Goal: Task Accomplishment & Management: Complete application form

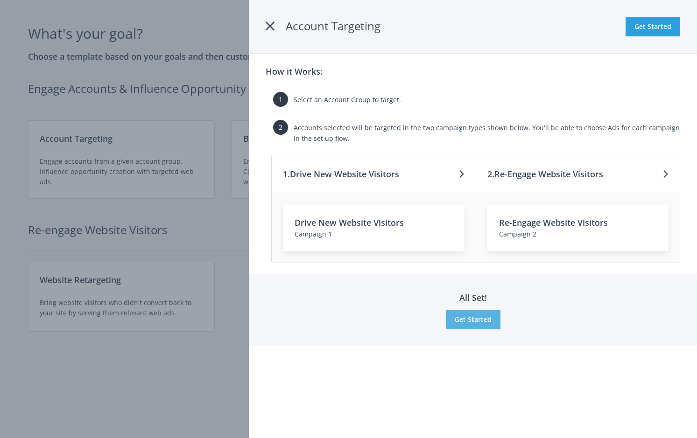
click at [484, 322] on button "Get Started" at bounding box center [473, 320] width 55 height 20
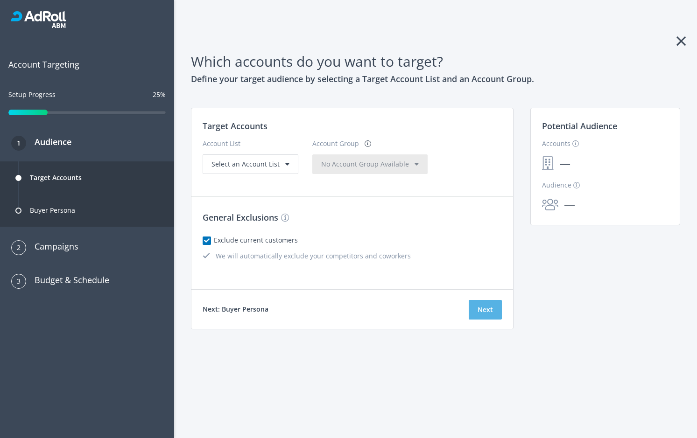
click at [499, 310] on button "Next" at bounding box center [485, 310] width 33 height 20
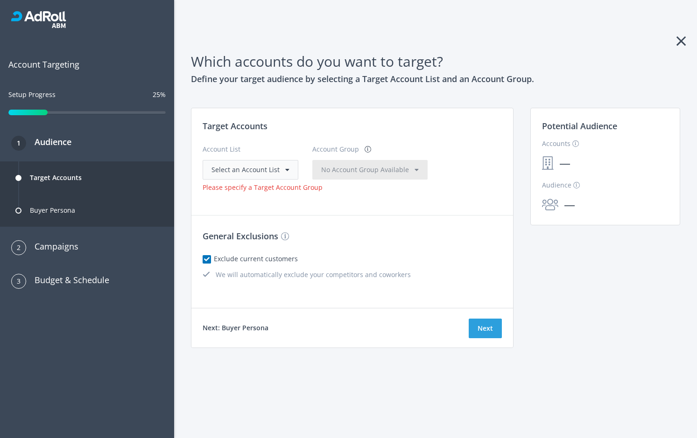
click at [281, 166] on div "Select an Account List" at bounding box center [250, 170] width 78 height 10
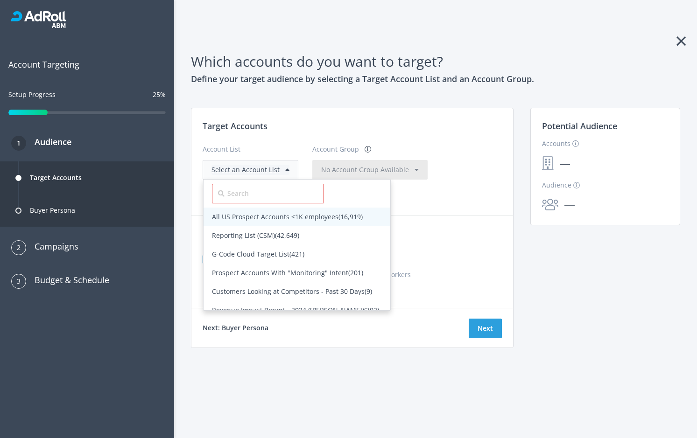
click at [291, 221] on div "All US Prospect Accounts <1K employees (16,919)" at bounding box center [297, 217] width 170 height 10
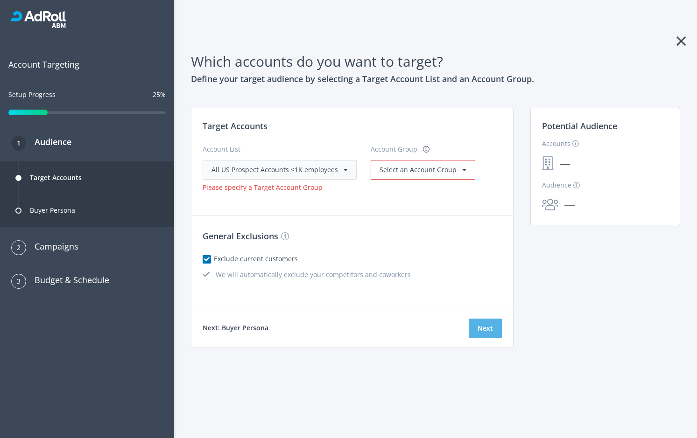
click at [494, 331] on button "Next" at bounding box center [485, 329] width 33 height 20
click at [433, 170] on span "Select an Account Group" at bounding box center [418, 169] width 77 height 9
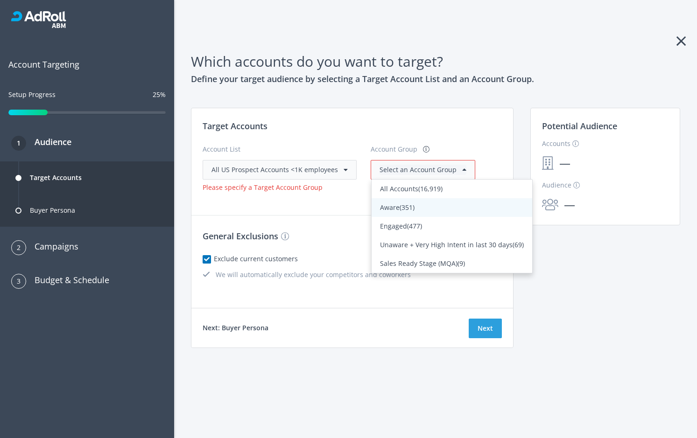
click at [433, 205] on div "Aware (351)" at bounding box center [452, 208] width 144 height 10
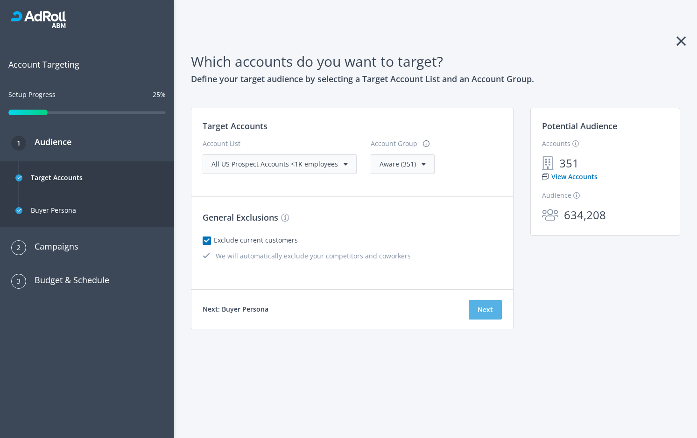
click at [485, 311] on button "Next" at bounding box center [485, 310] width 33 height 20
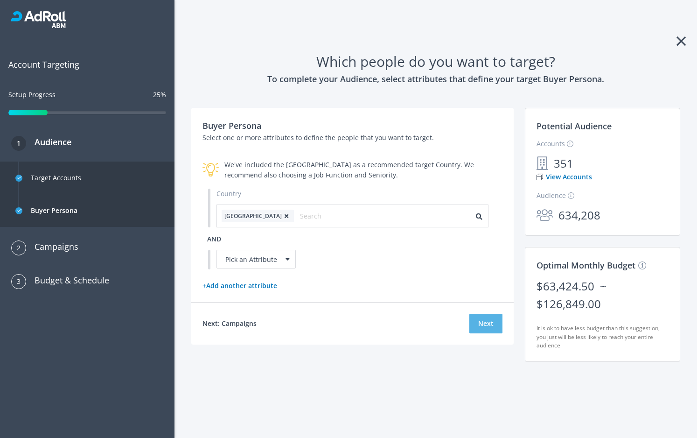
click at [489, 323] on button "Next" at bounding box center [486, 324] width 33 height 20
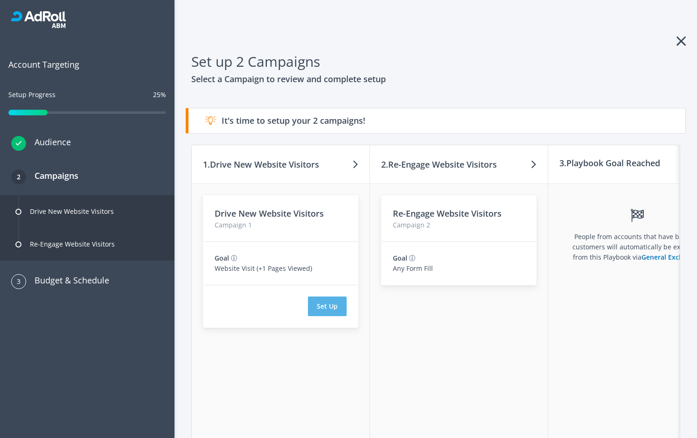
click at [342, 303] on button "Set Up" at bounding box center [327, 306] width 39 height 20
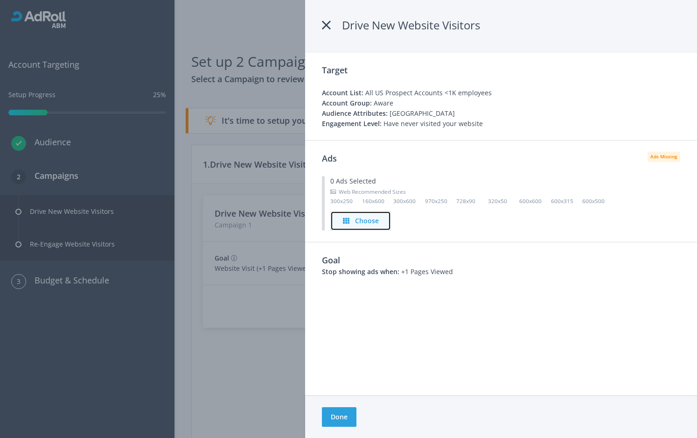
click at [372, 217] on h4 "Choose" at bounding box center [367, 221] width 24 height 10
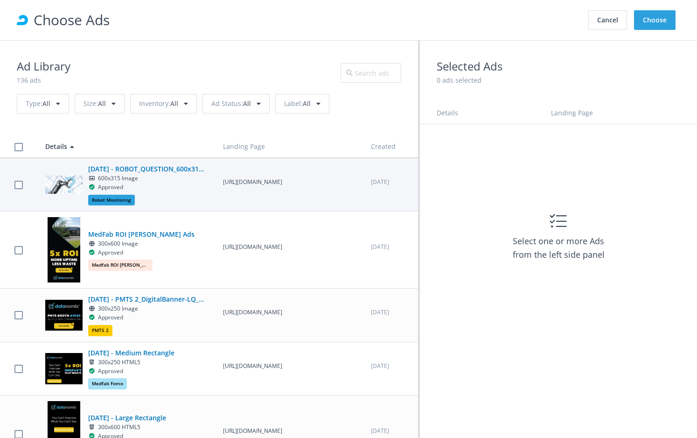
click at [22, 186] on label at bounding box center [18, 184] width 8 height 9
checkbox input "true"
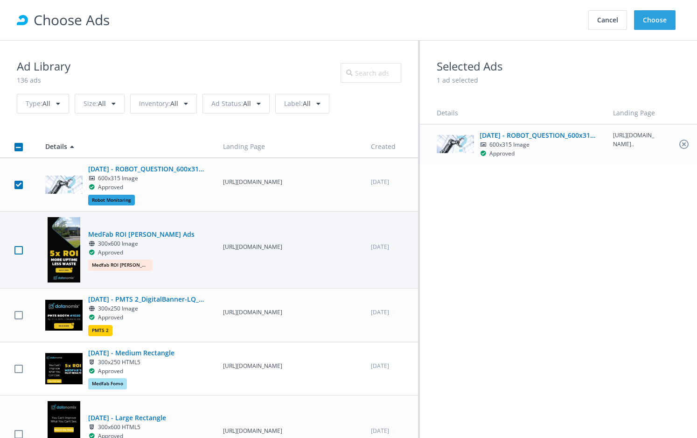
click at [21, 251] on label at bounding box center [18, 250] width 8 height 9
checkbox input "true"
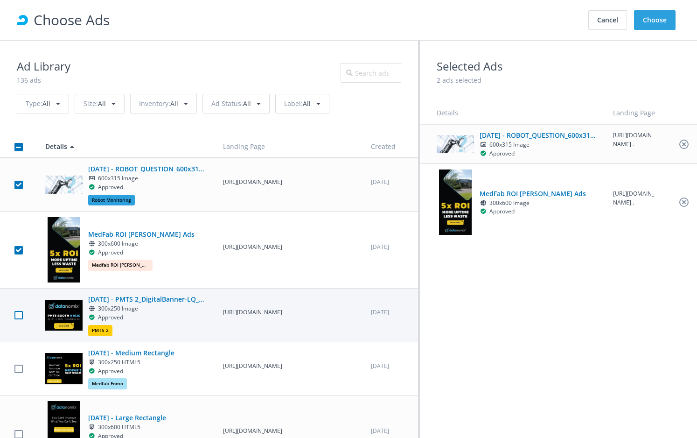
click at [19, 312] on label at bounding box center [18, 315] width 8 height 9
checkbox input "true"
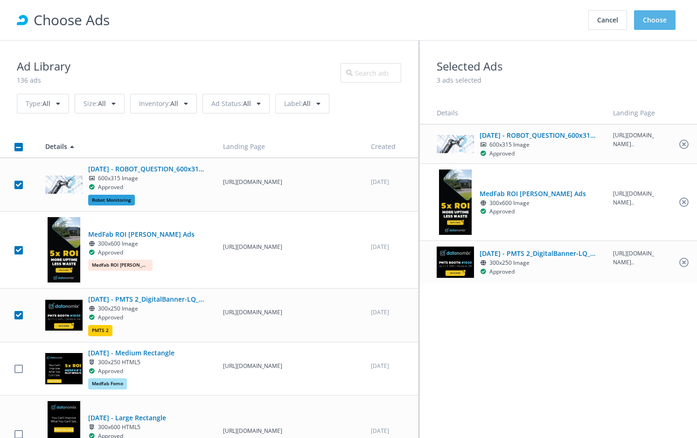
click at [651, 16] on button "Choose" at bounding box center [655, 20] width 42 height 20
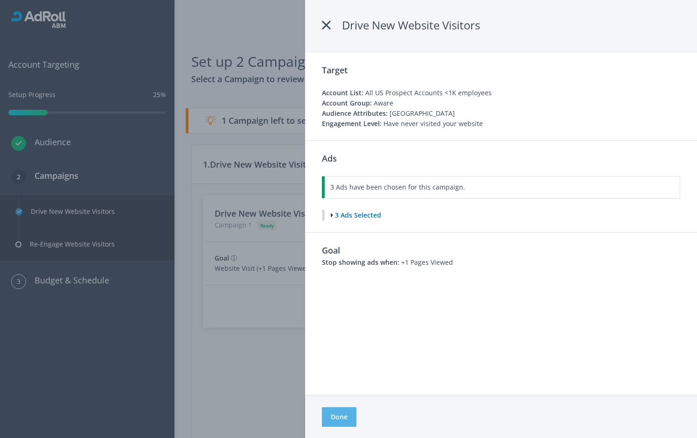
click at [343, 417] on button "Done" at bounding box center [339, 417] width 35 height 20
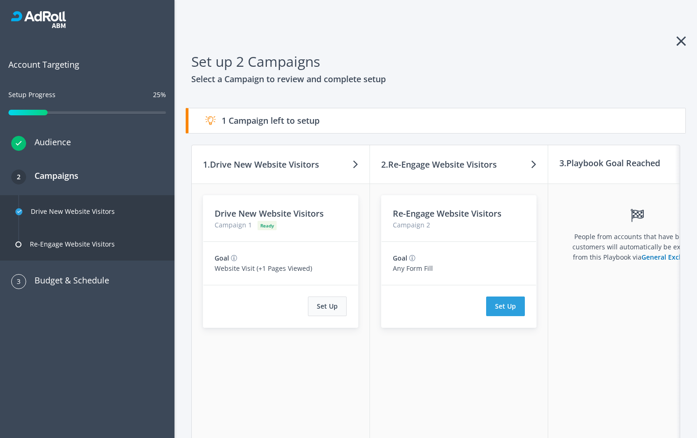
click at [323, 310] on button "Set Up" at bounding box center [327, 306] width 39 height 20
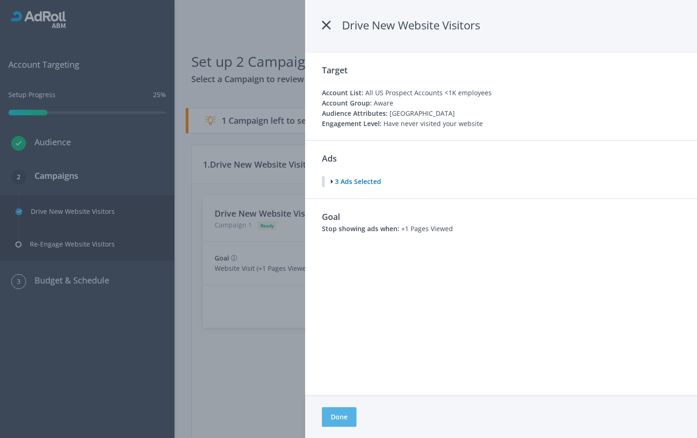
click at [341, 415] on button "Done" at bounding box center [339, 417] width 35 height 20
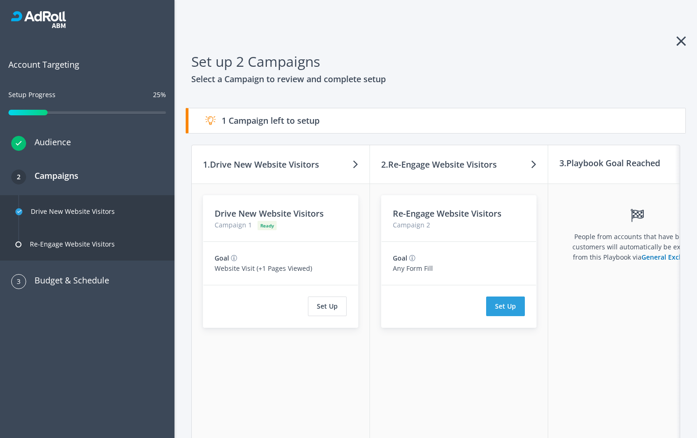
scroll to position [55, 0]
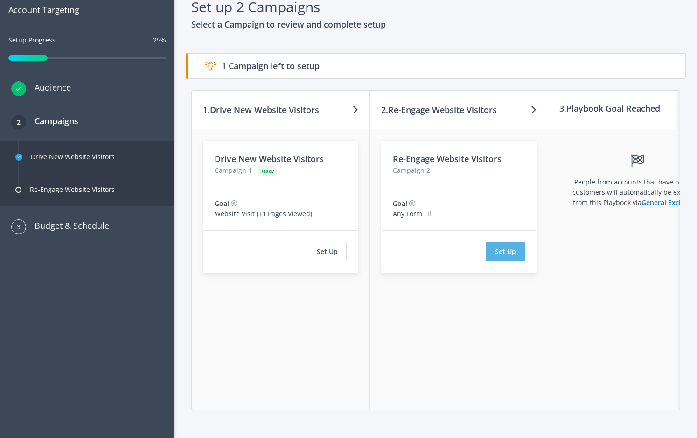
click at [512, 246] on button "Set Up" at bounding box center [505, 252] width 39 height 20
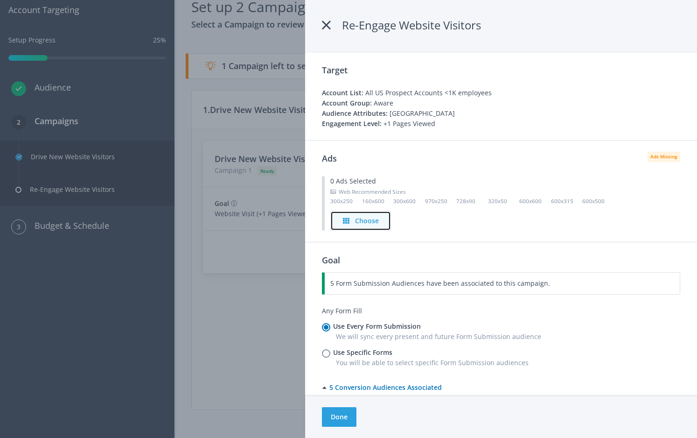
click at [367, 226] on button "Choose" at bounding box center [361, 221] width 61 height 20
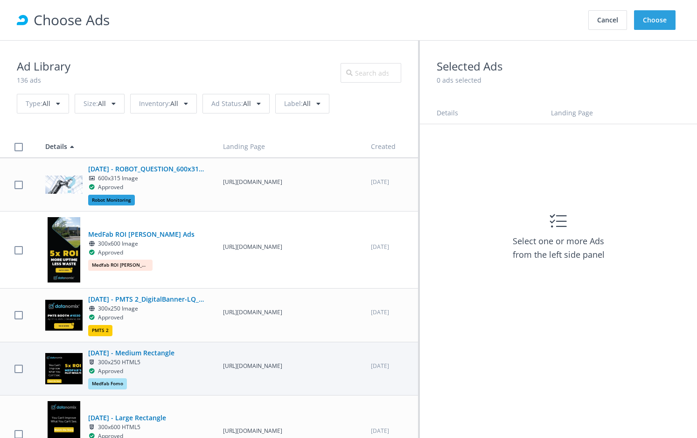
click at [112, 368] on div "Approved" at bounding box center [105, 371] width 35 height 9
checkbox input "true"
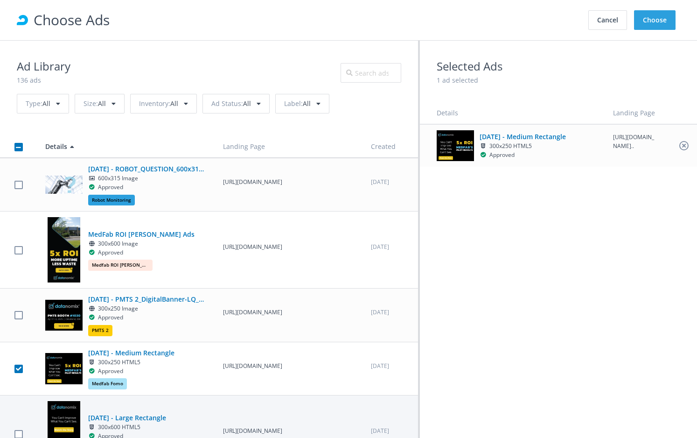
click at [125, 400] on td "[DATE] - Large Rectangle 300x600 HTML5 Approved Medfab Fomo" at bounding box center [126, 433] width 178 height 77
checkbox input "true"
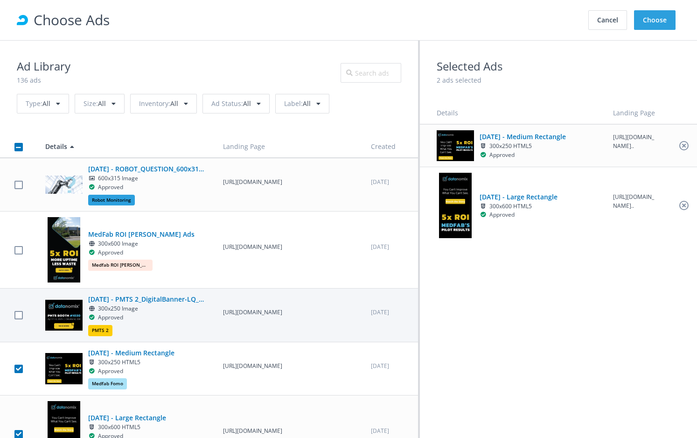
click at [162, 291] on td "[DATE] - PMTS 2_DigitalBanner-LQ_300X250 300x250 Image Approved PMTS 2" at bounding box center [126, 314] width 178 height 53
checkbox input "true"
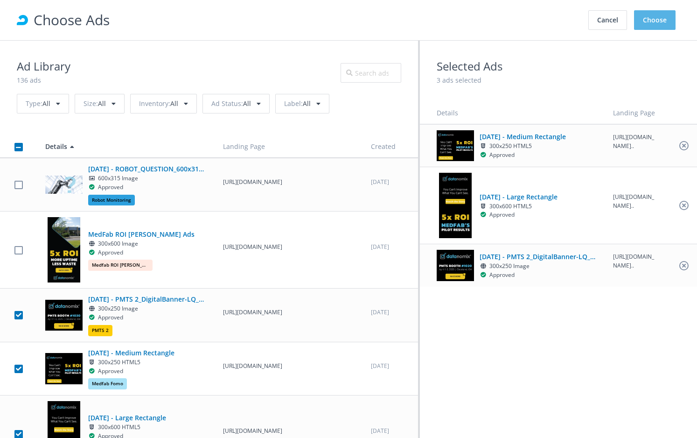
click at [659, 18] on button "Choose" at bounding box center [655, 20] width 42 height 20
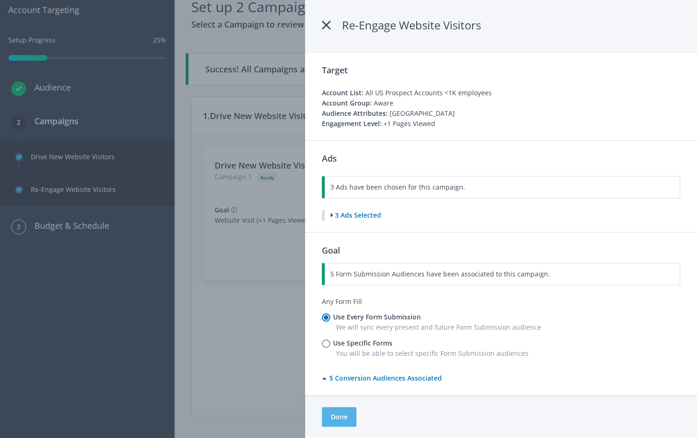
click at [336, 422] on button "Done" at bounding box center [339, 417] width 35 height 20
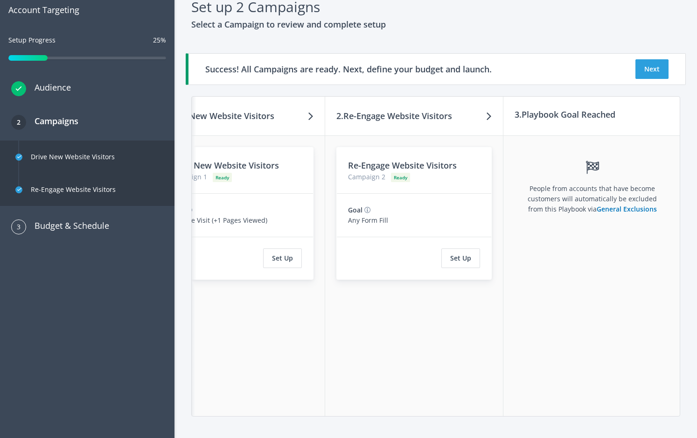
scroll to position [0, 46]
click at [656, 66] on button "Next" at bounding box center [652, 69] width 33 height 20
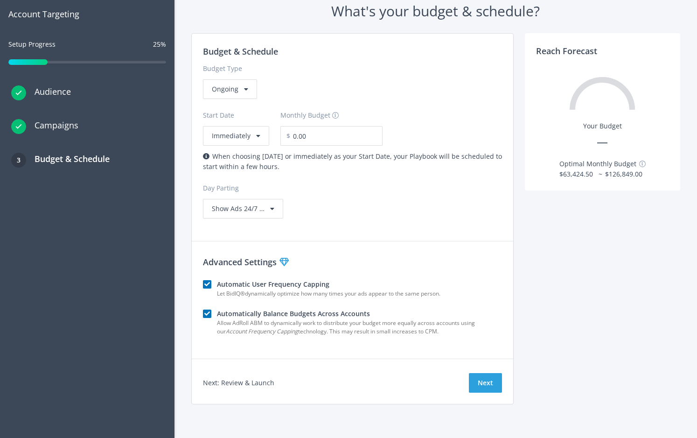
scroll to position [50, 0]
click at [493, 386] on button "Next" at bounding box center [485, 383] width 33 height 20
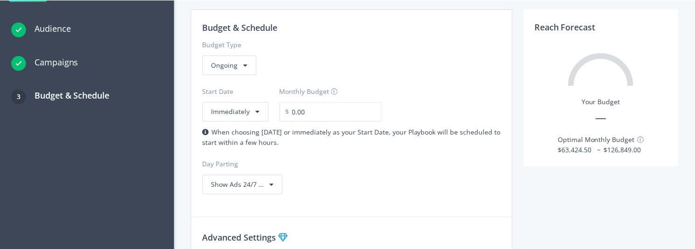
scroll to position [0, 0]
